Goal: Task Accomplishment & Management: Use online tool/utility

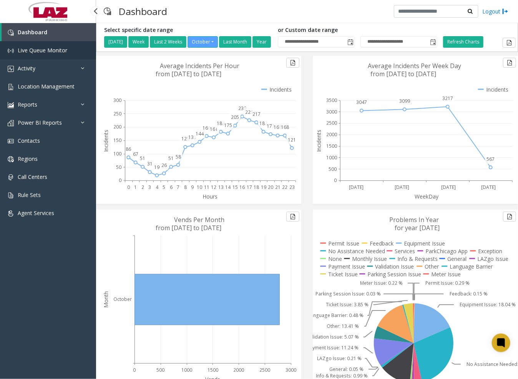
click at [35, 48] on span "Live Queue Monitor" at bounding box center [43, 50] width 50 height 7
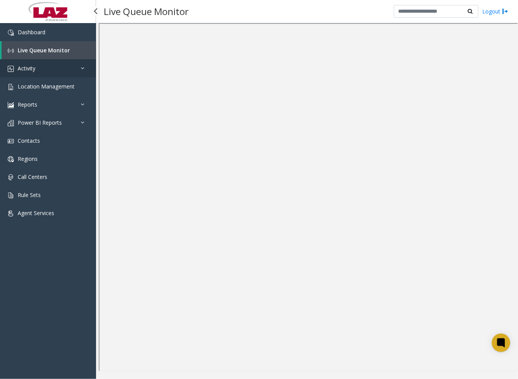
click at [34, 66] on span "Activity" at bounding box center [27, 68] width 18 height 7
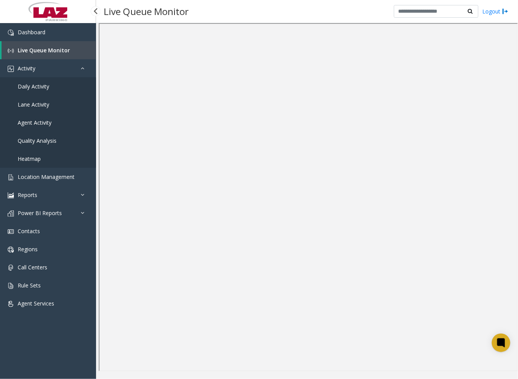
click at [50, 84] on link "Daily Activity" at bounding box center [48, 86] width 96 height 18
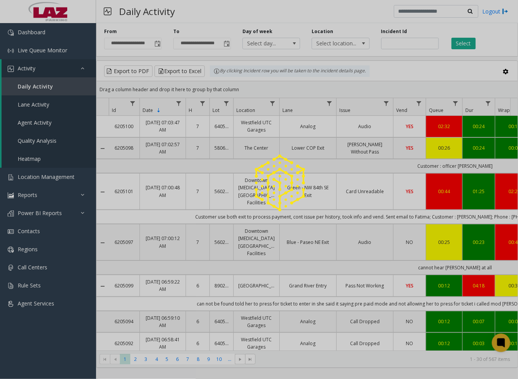
click at [156, 43] on div at bounding box center [259, 189] width 518 height 379
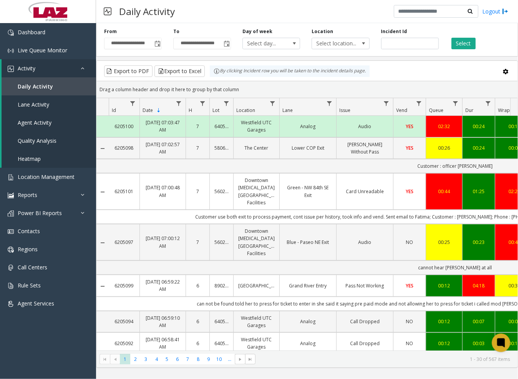
click at [158, 45] on span "Toggle popup" at bounding box center [158, 44] width 6 height 6
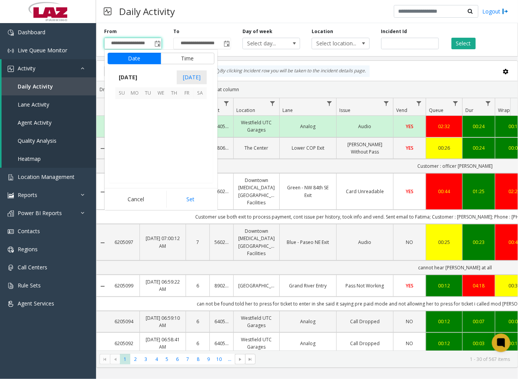
scroll to position [138070, 0]
click at [188, 103] on span "3" at bounding box center [187, 105] width 13 height 13
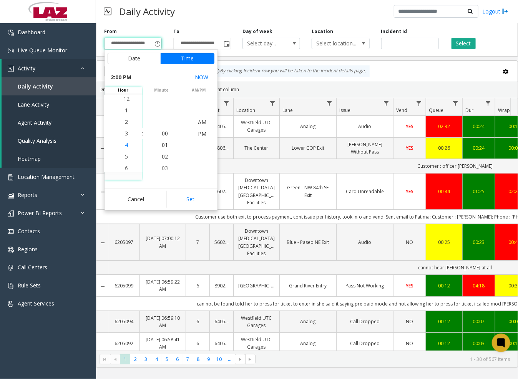
scroll to position [161, 0]
click at [126, 98] on li "11" at bounding box center [126, 99] width 27 height 12
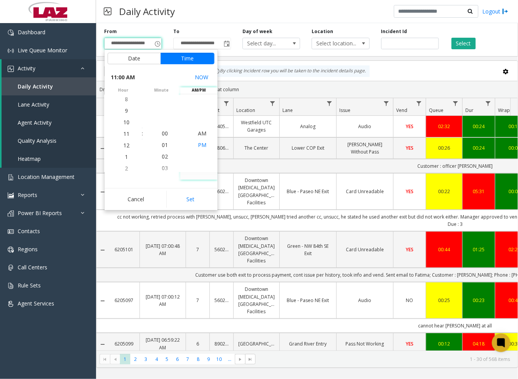
click at [199, 143] on span "PM" at bounding box center [202, 144] width 8 height 7
click at [198, 198] on button "Set" at bounding box center [190, 199] width 48 height 17
type input "**********"
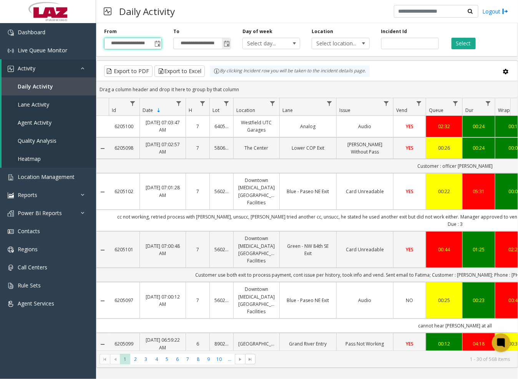
click at [230, 43] on span "Toggle popup" at bounding box center [227, 44] width 6 height 6
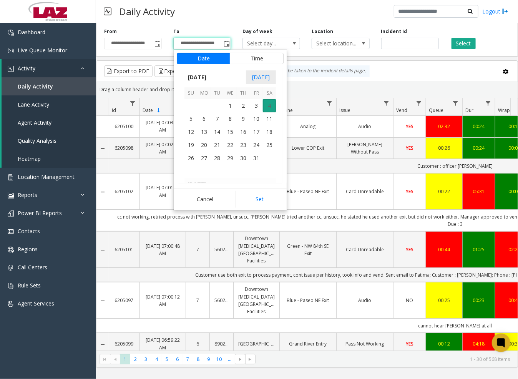
click at [267, 105] on span "4" at bounding box center [269, 105] width 13 height 13
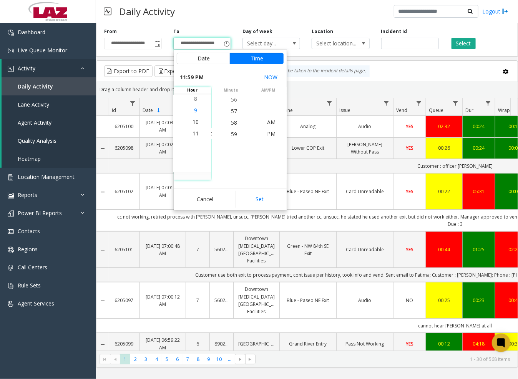
scroll to position [254, 0]
click at [194, 98] on span "7" at bounding box center [195, 98] width 3 height 7
click at [231, 110] on span "30" at bounding box center [234, 109] width 6 height 7
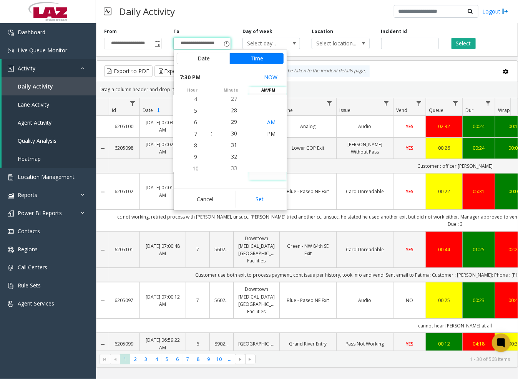
click at [267, 123] on span "AM" at bounding box center [271, 121] width 8 height 7
click at [258, 203] on button "Set" at bounding box center [260, 199] width 48 height 17
type input "**********"
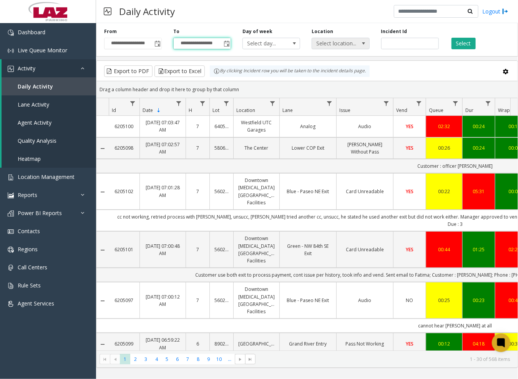
click at [351, 44] on span "Select location..." at bounding box center [335, 43] width 46 height 11
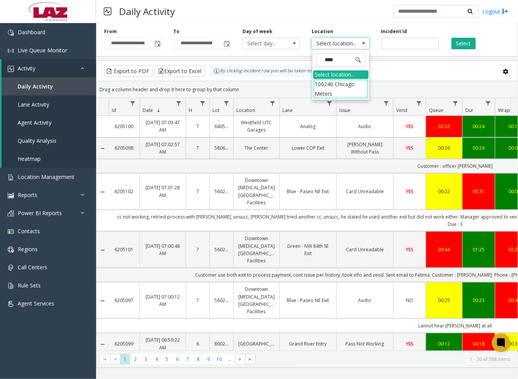
type input "*****"
click at [324, 83] on li "100240 Chicago Meters" at bounding box center [340, 89] width 55 height 20
click at [463, 42] on button "Select" at bounding box center [464, 44] width 24 height 12
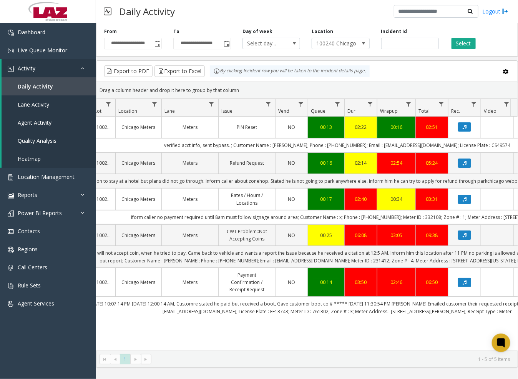
scroll to position [0, 116]
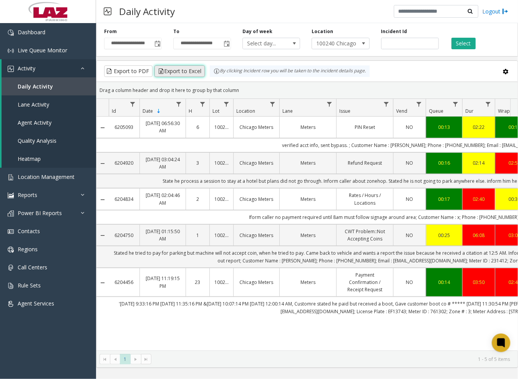
click at [183, 68] on button "Export to Excel" at bounding box center [180, 71] width 50 height 12
